Goal: Task Accomplishment & Management: Manage account settings

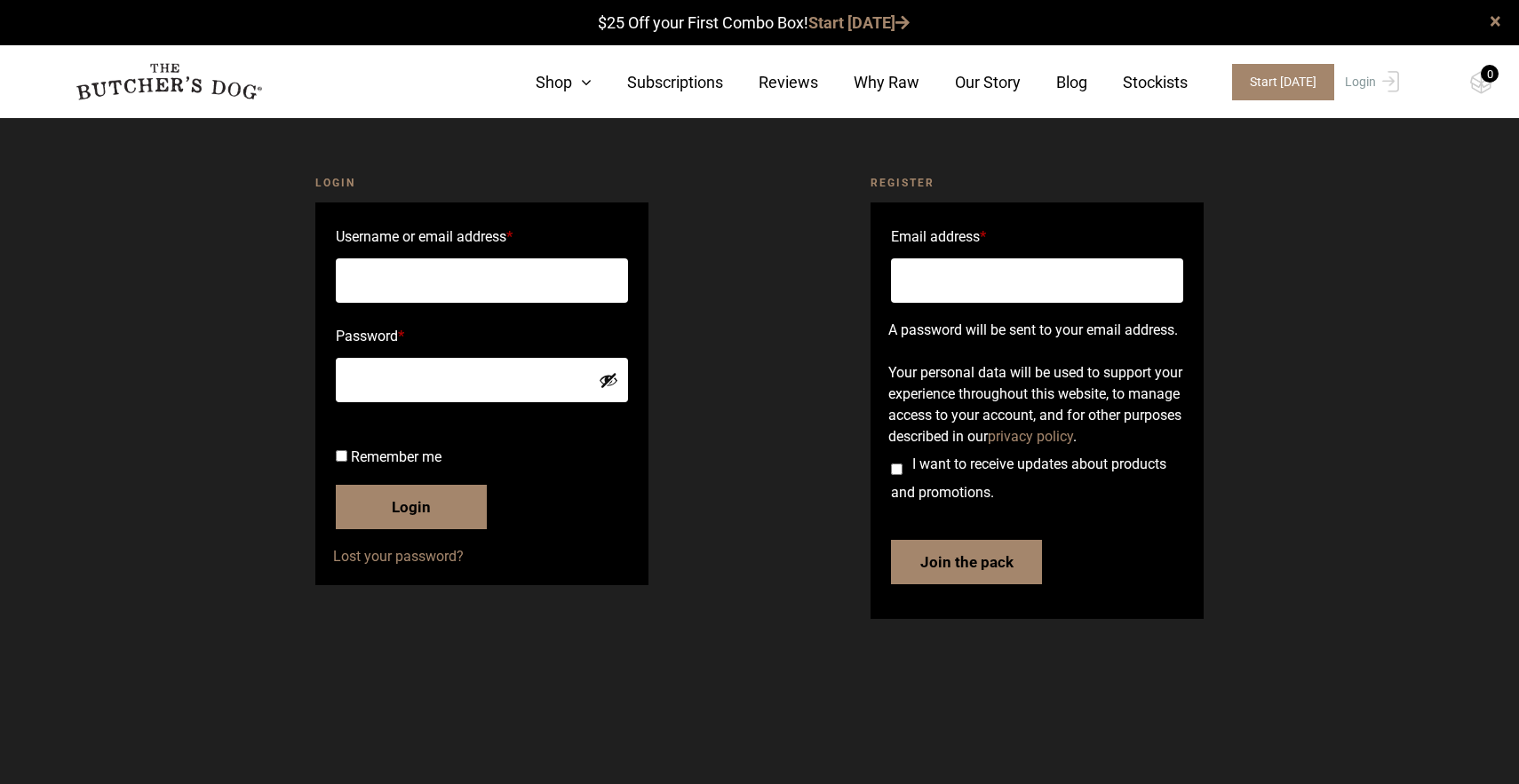
type input "[EMAIL_ADDRESS][DOMAIN_NAME]"
click at [411, 530] on button "Login" at bounding box center [412, 507] width 151 height 45
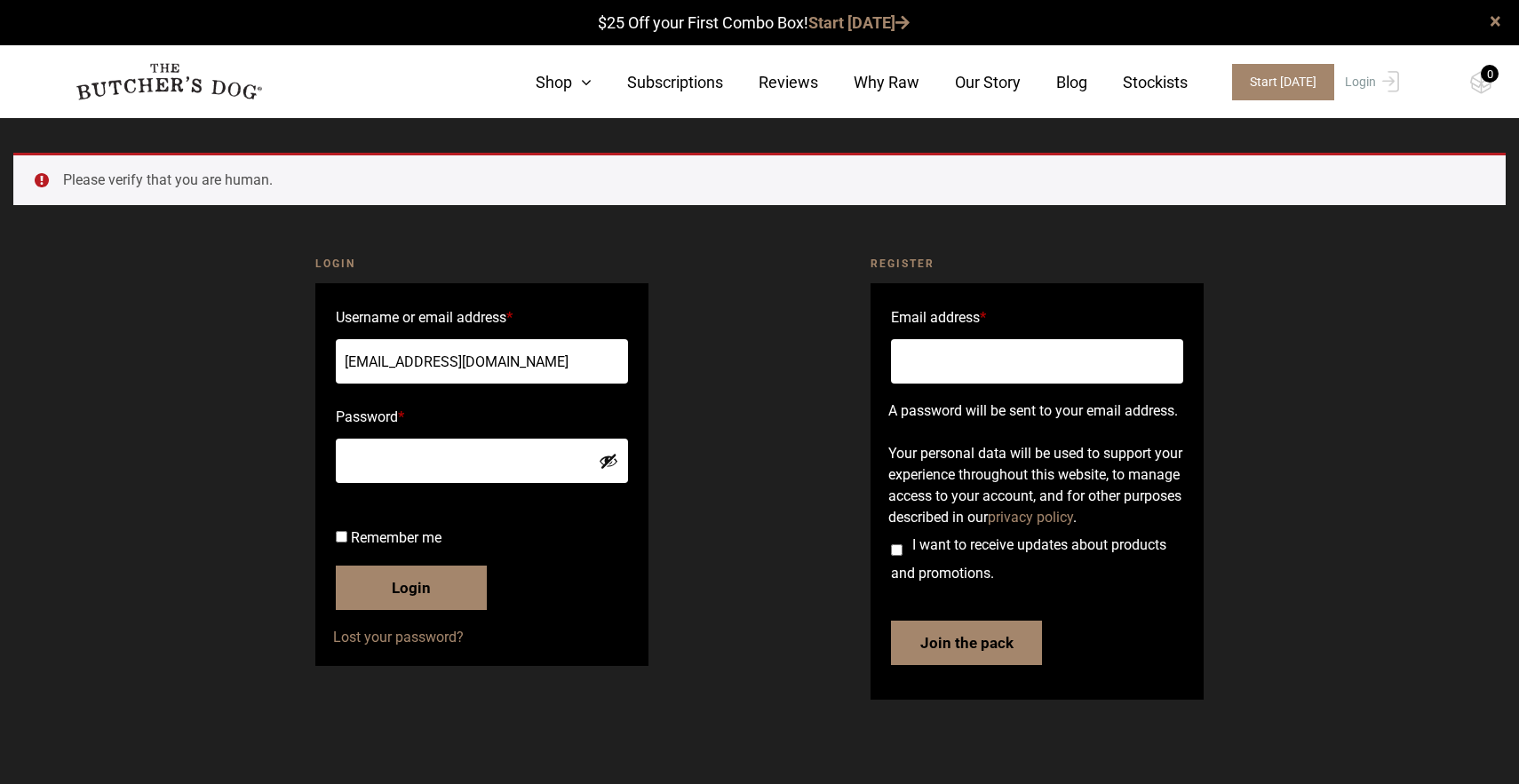
scroll to position [1, 0]
click at [403, 610] on button "Login" at bounding box center [412, 588] width 151 height 45
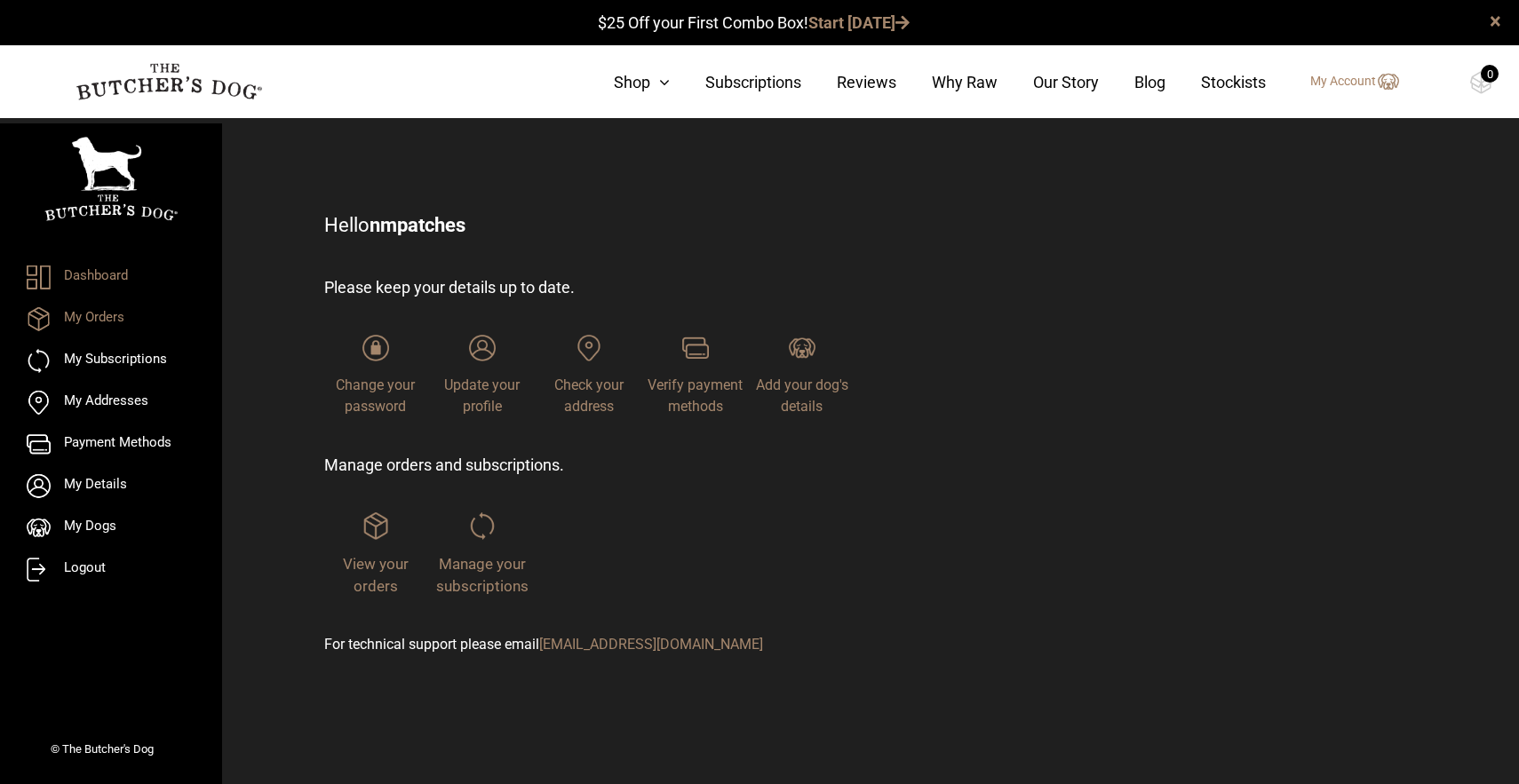
click at [97, 315] on link "My Orders" at bounding box center [111, 319] width 169 height 24
